Goal: Find specific page/section: Find specific page/section

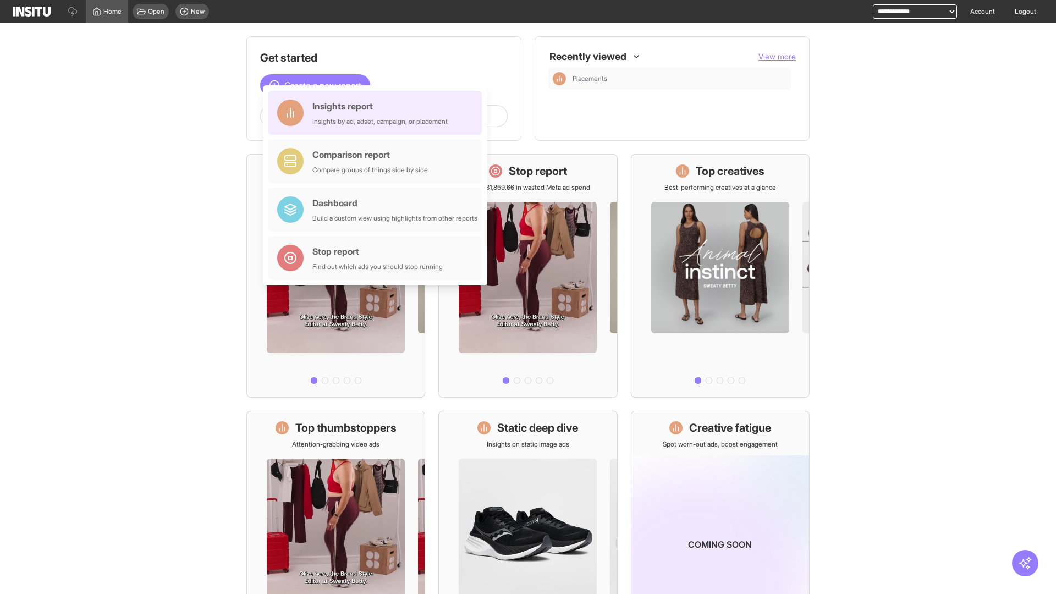
click at [378, 113] on div "Insights report Insights by ad, adset, campaign, or placement" at bounding box center [379, 113] width 135 height 26
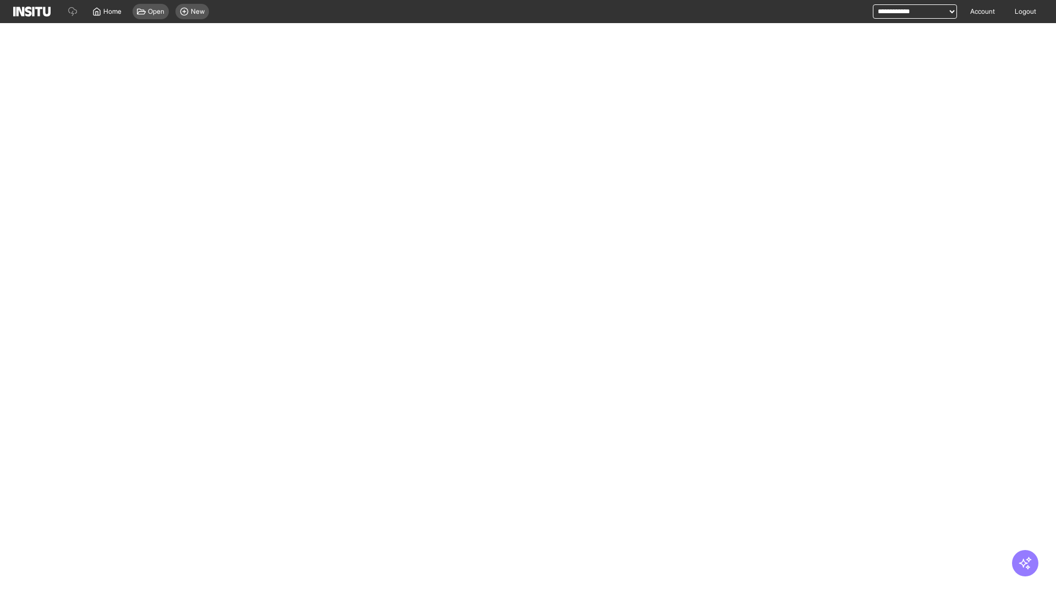
select select "**"
